Goal: Information Seeking & Learning: Learn about a topic

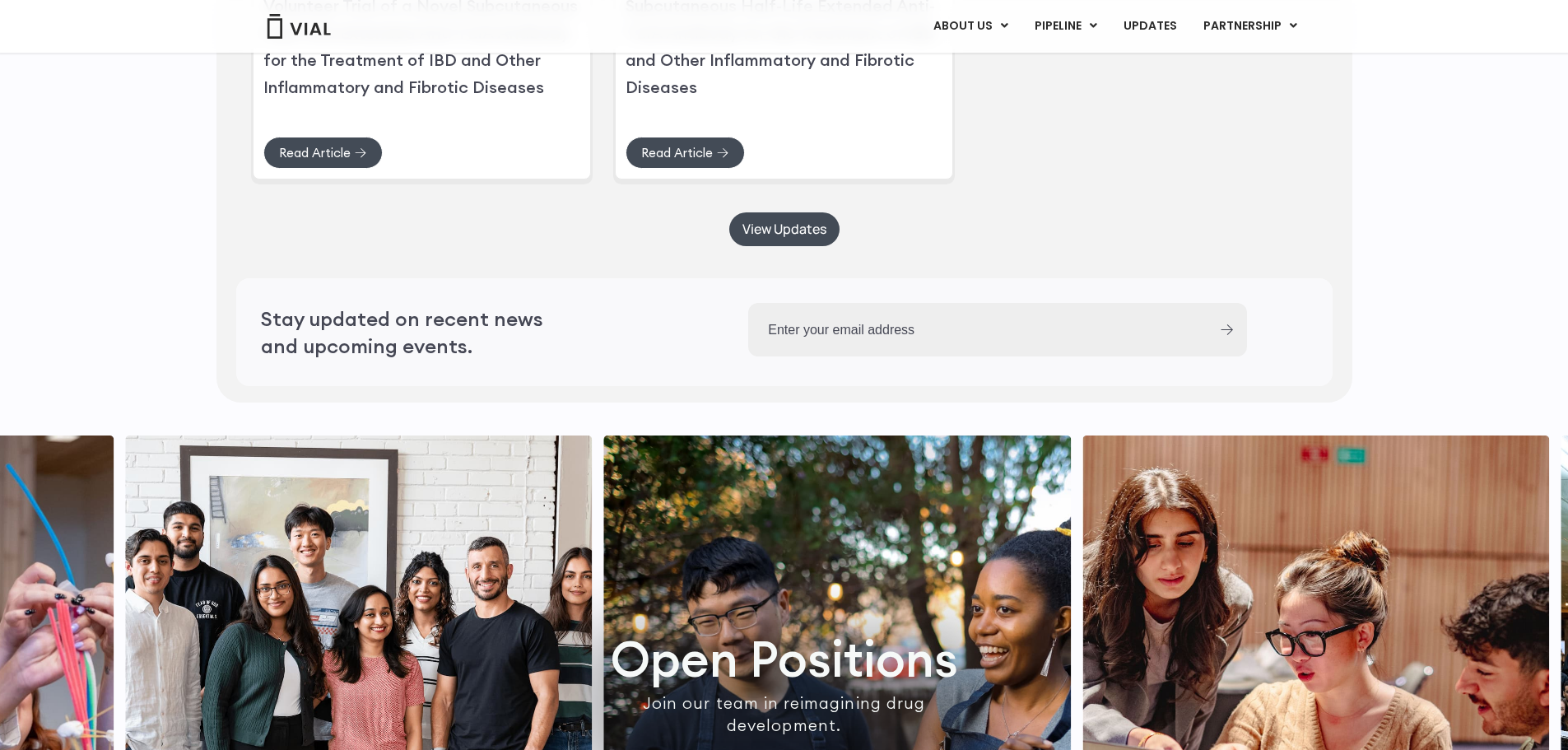
scroll to position [4834, 0]
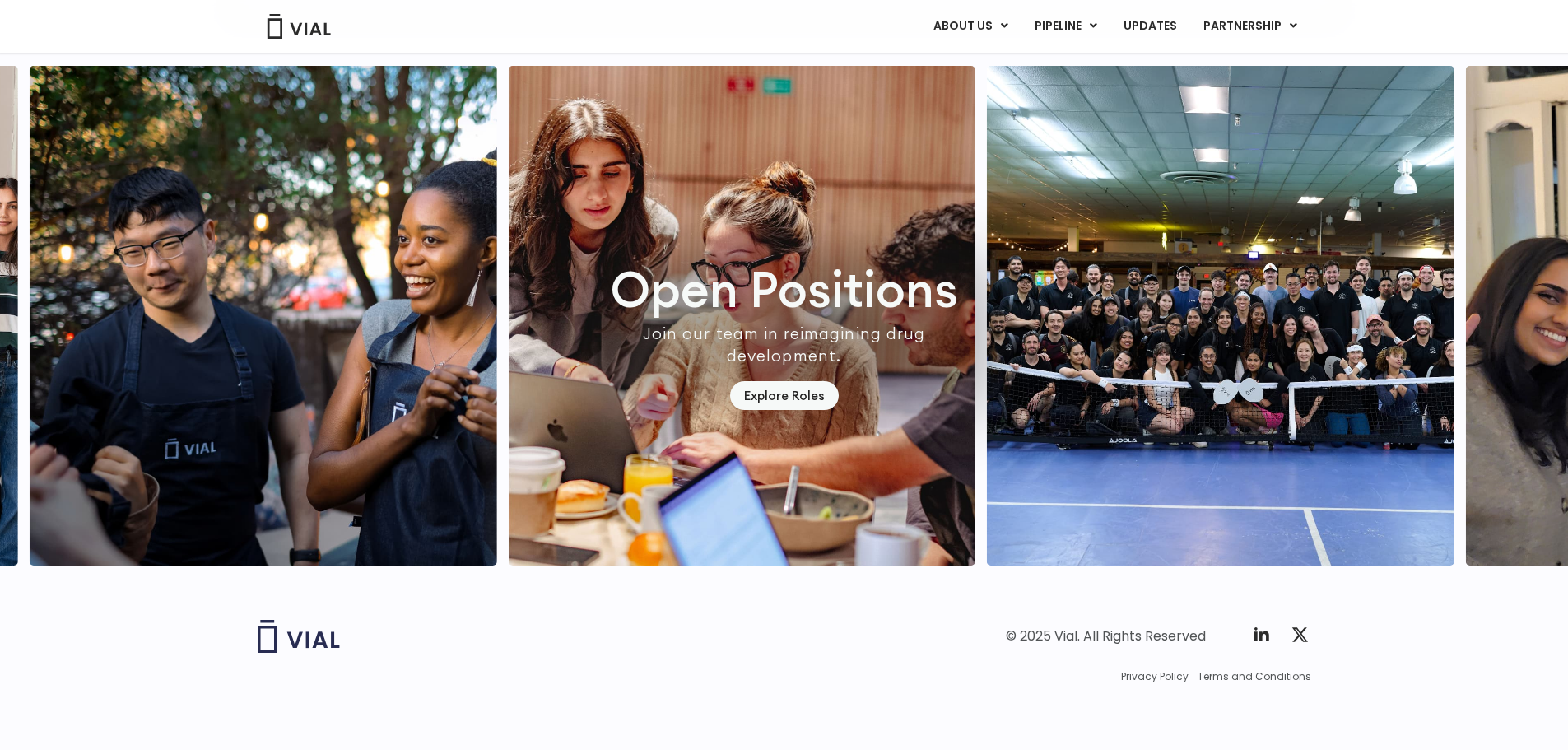
click at [1054, 308] on img "3 / 7" at bounding box center [1221, 315] width 468 height 499
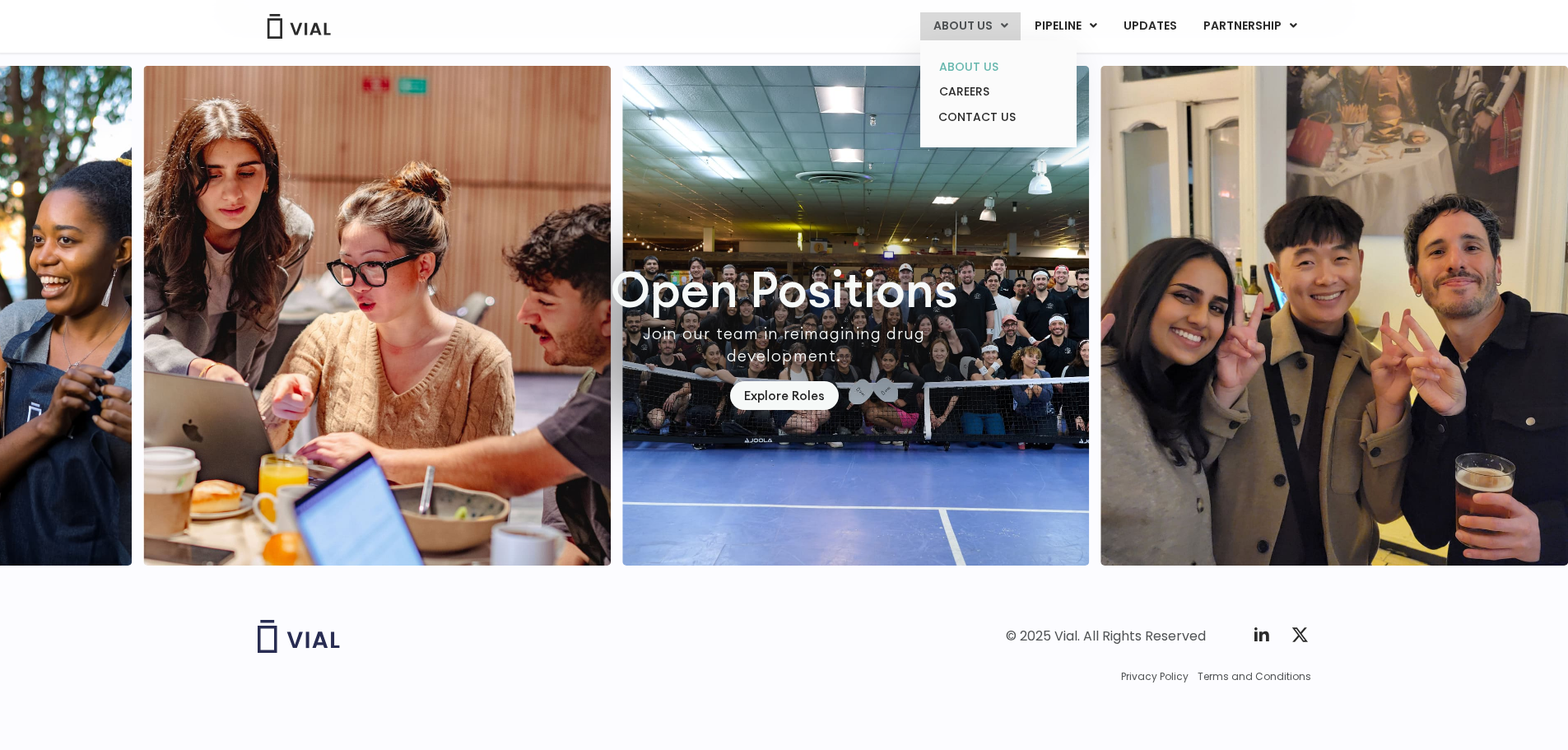
click at [965, 60] on link "ABOUT US" at bounding box center [998, 67] width 144 height 26
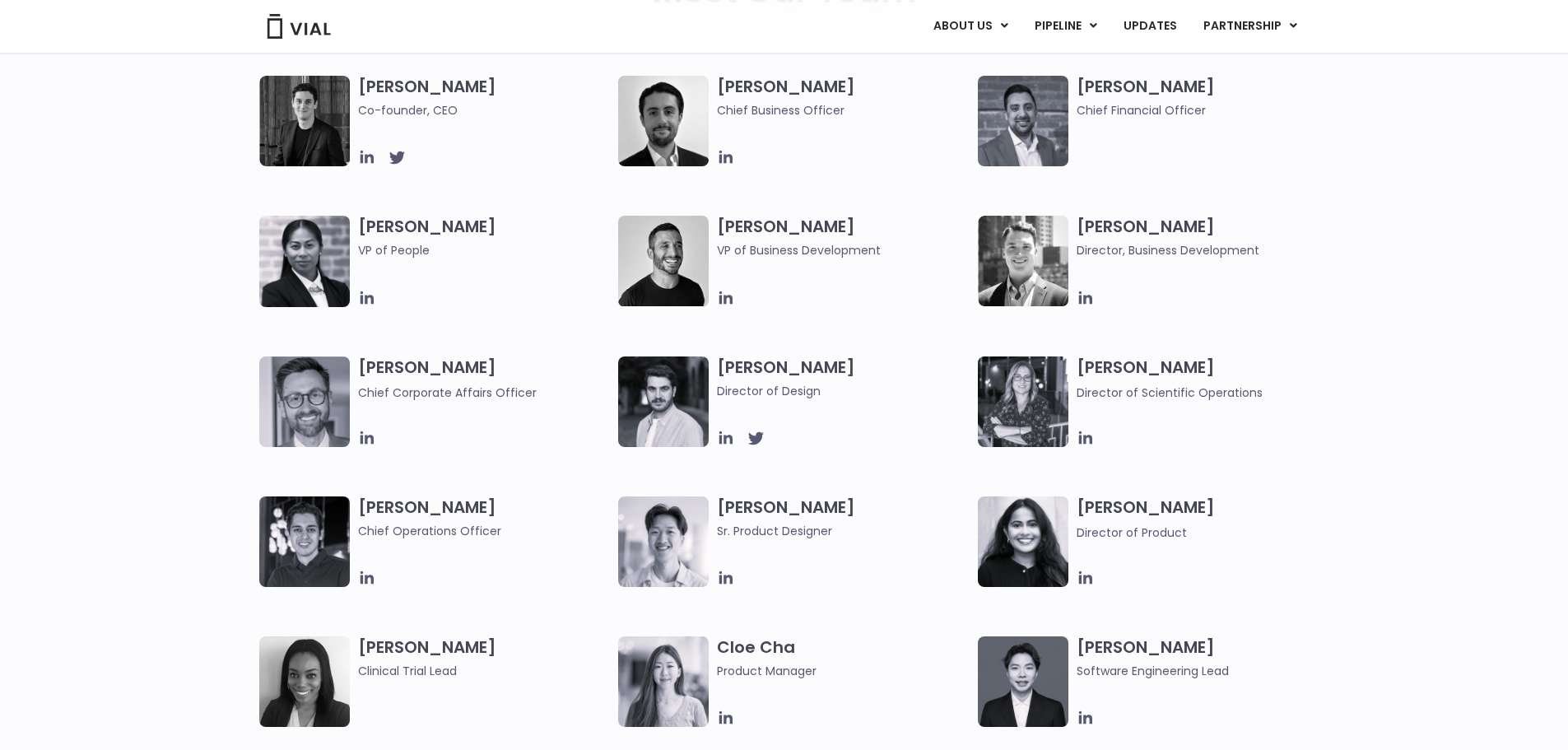
scroll to position [912, 0]
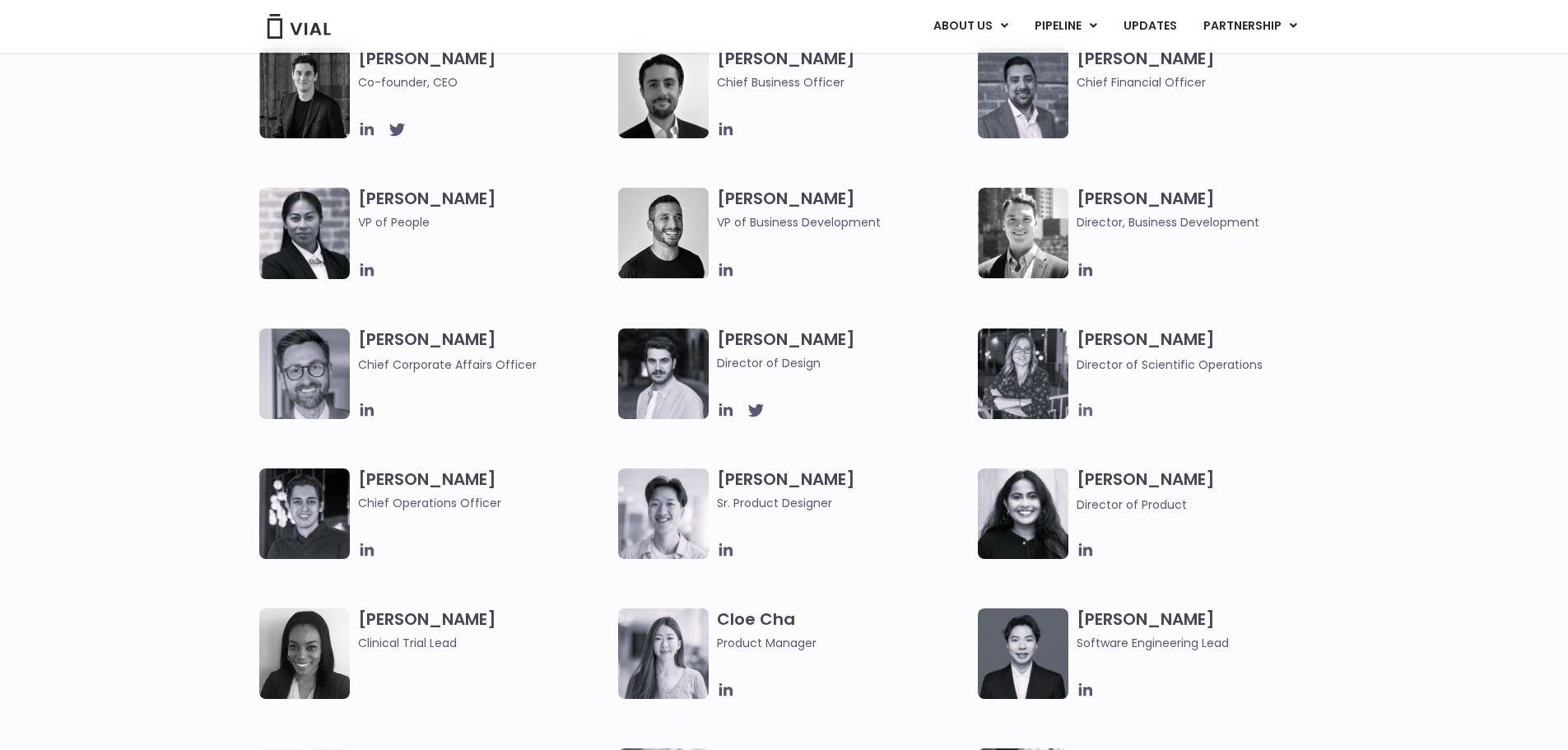
click at [1084, 407] on icon at bounding box center [1086, 410] width 18 height 18
